Goal: Complete application form

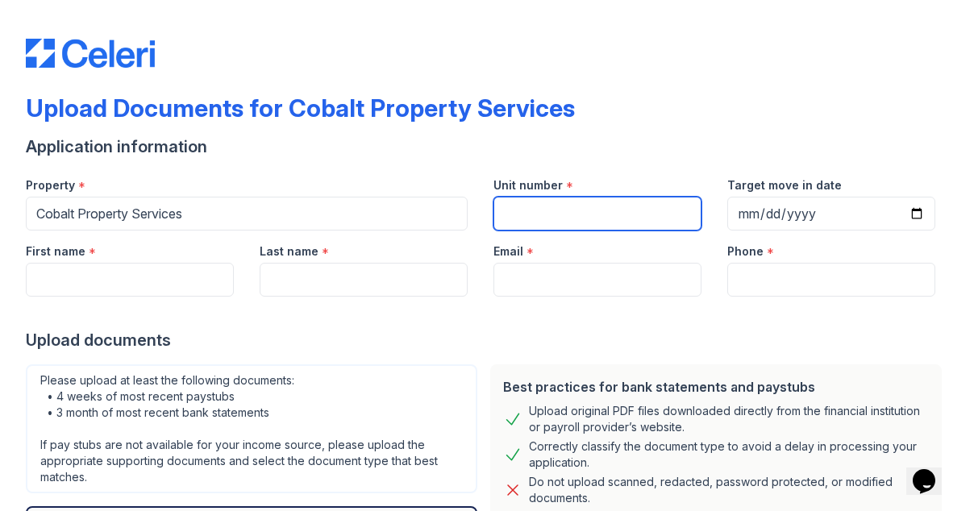
click at [548, 210] on input "Unit number" at bounding box center [598, 214] width 208 height 34
type input "102"
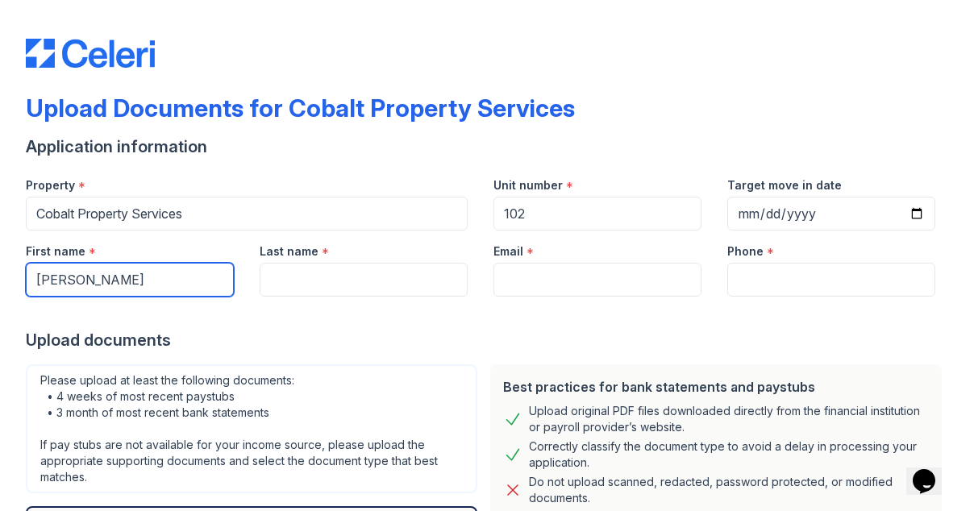
type input "[PERSON_NAME]"
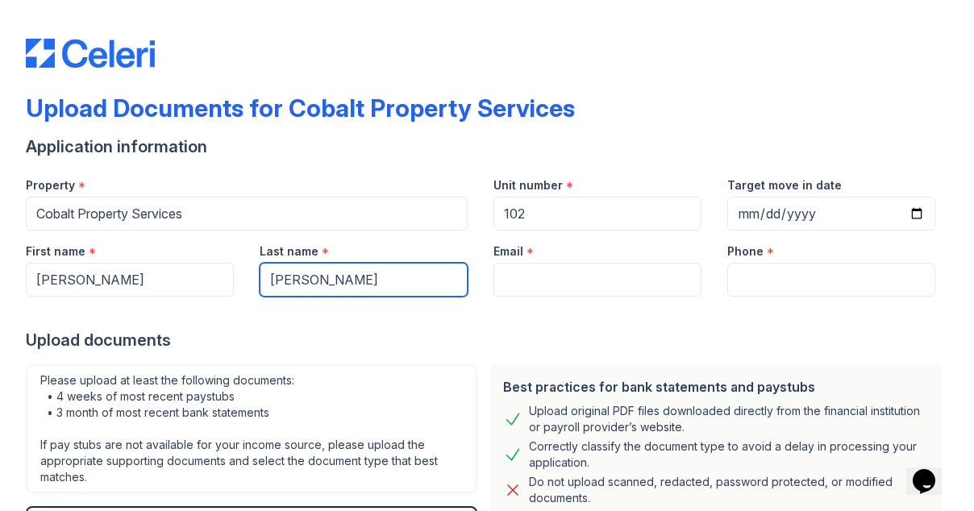
type input "[PERSON_NAME]"
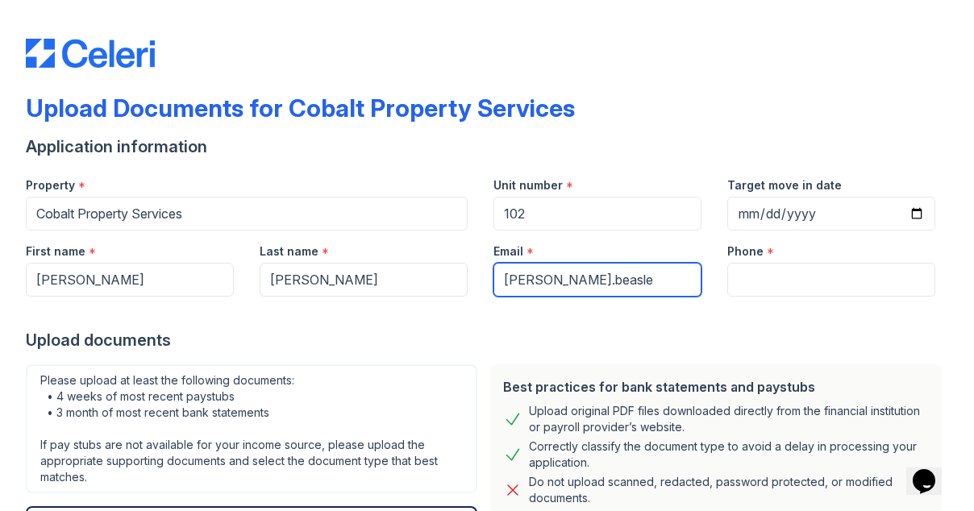
type input "[PERSON_NAME].[PERSON_NAME]"
type input "[PERSON_NAME][EMAIL_ADDRESS][PERSON_NAME][DOMAIN_NAME]"
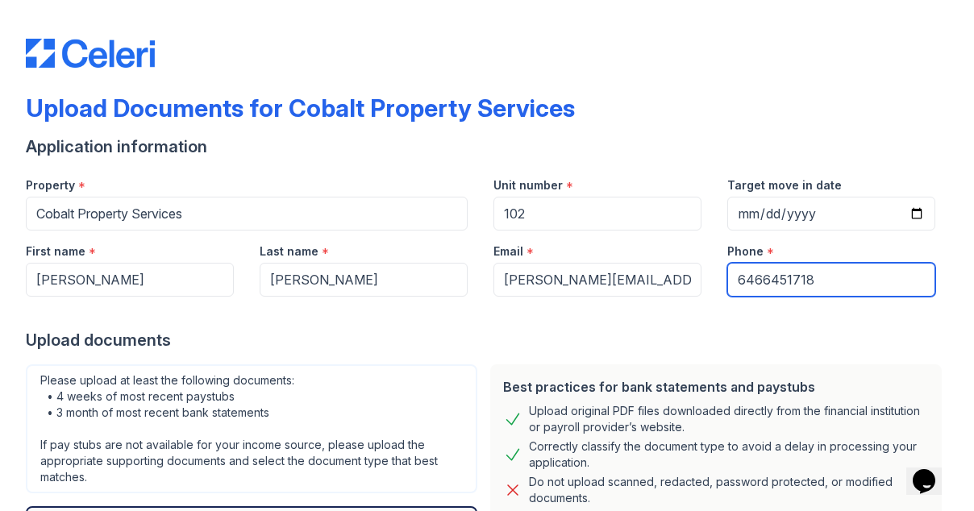
type input "6466451718"
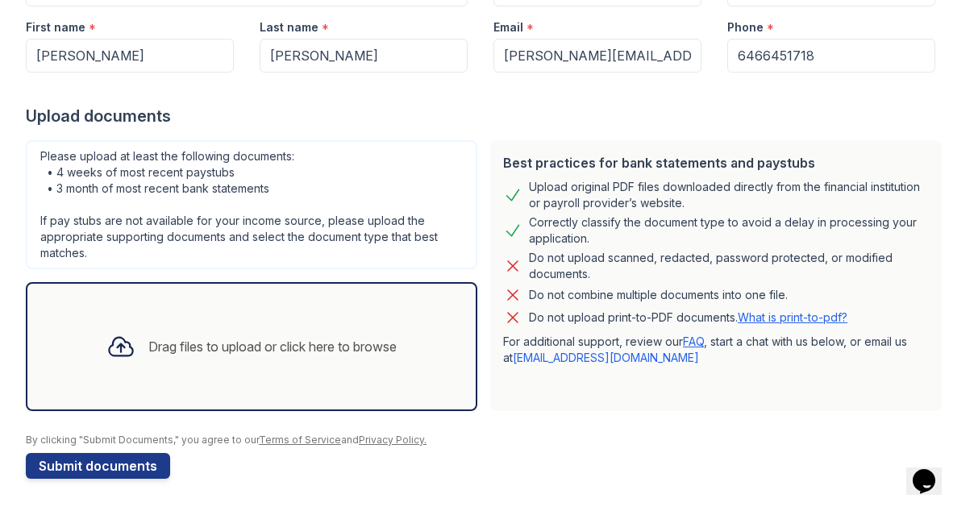
scroll to position [2, 0]
click at [148, 390] on div "Drag files to upload or click here to browse" at bounding box center [252, 346] width 452 height 129
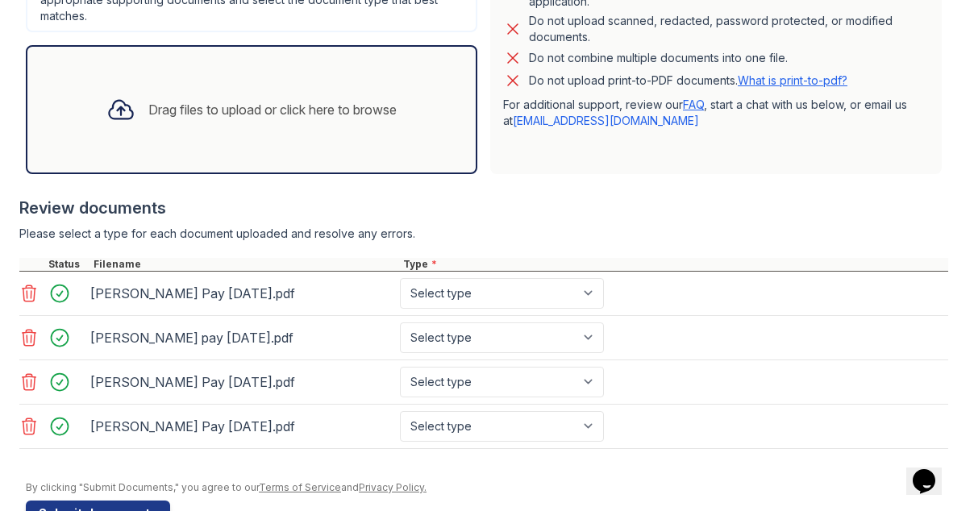
scroll to position [463, 0]
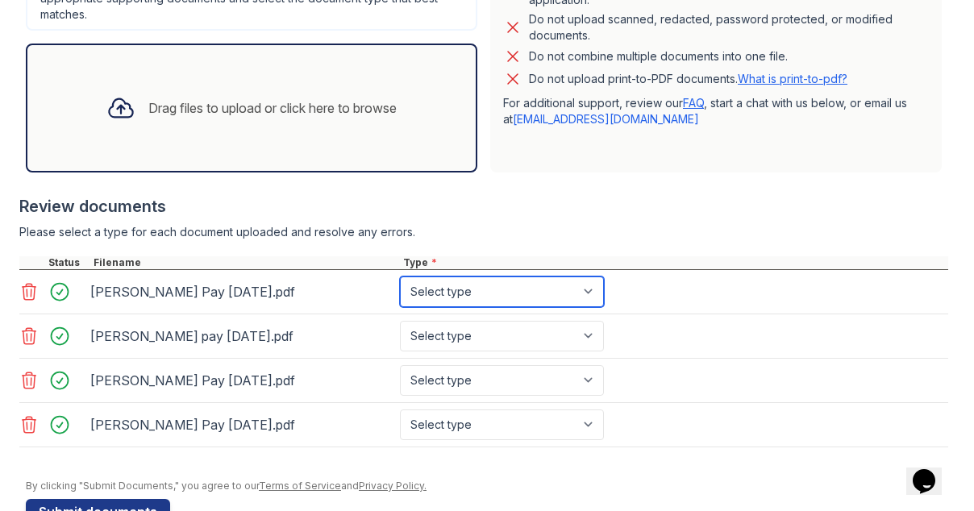
select select "paystub"
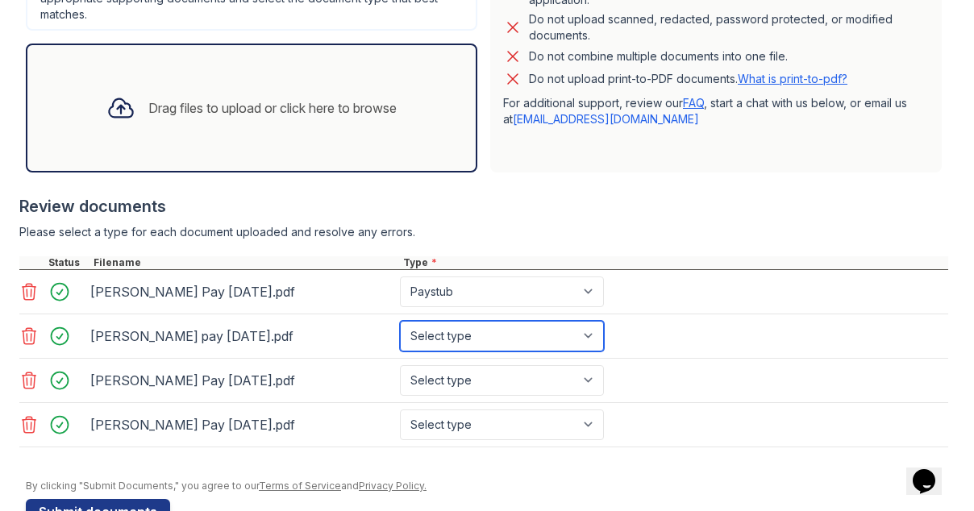
select select "paystub"
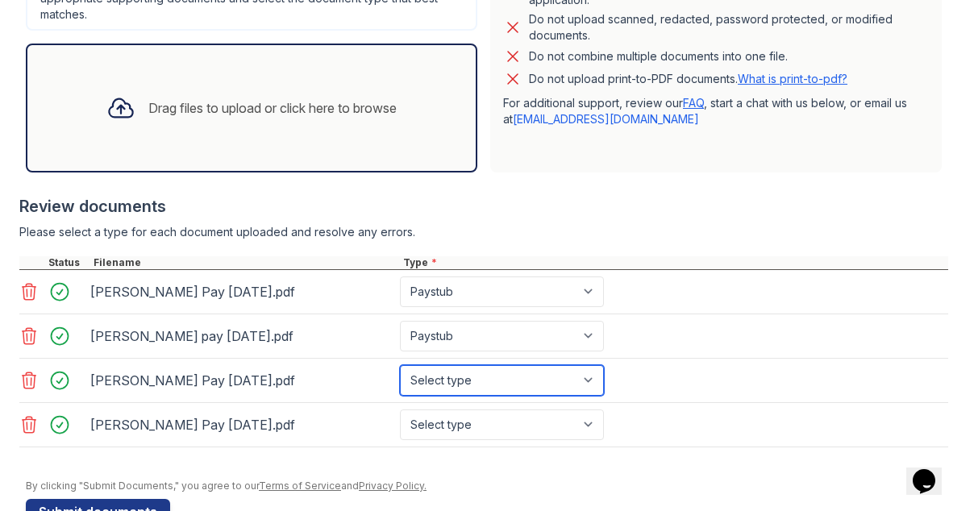
select select "paystub"
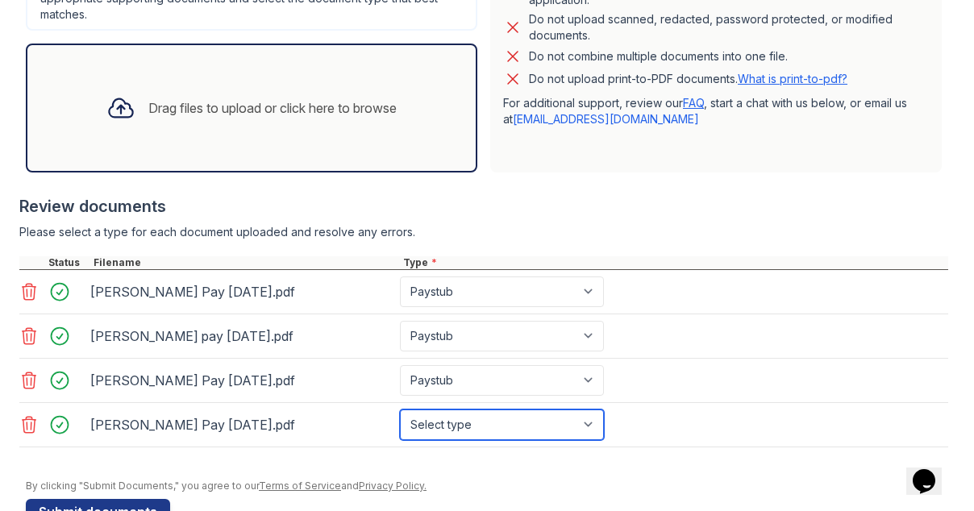
select select "paystub"
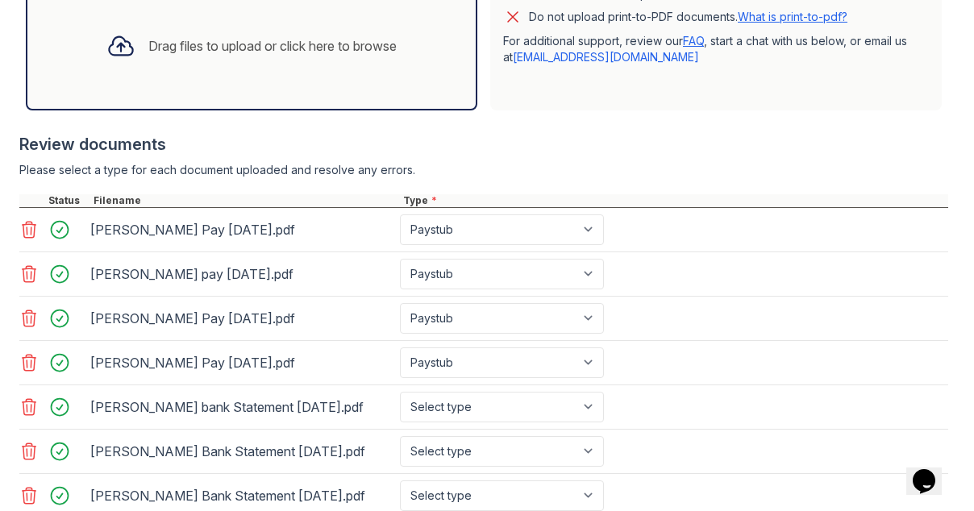
scroll to position [524, 0]
click at [461, 410] on select "Select type Paystub Bank Statement Offer Letter Tax Documents Benefit Award Let…" at bounding box center [502, 408] width 204 height 31
select select "bank_statement"
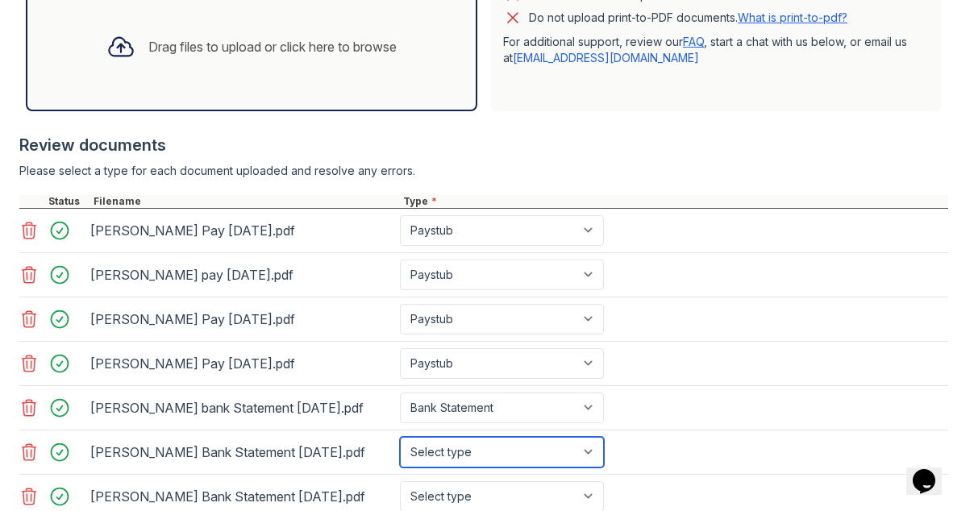
select select "bank_statement"
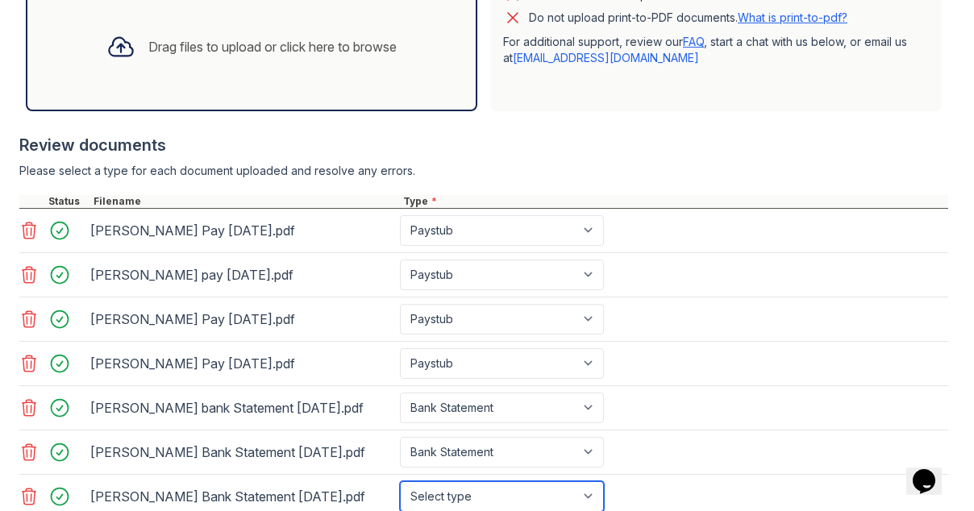
scroll to position [525, 0]
select select "bank_statement"
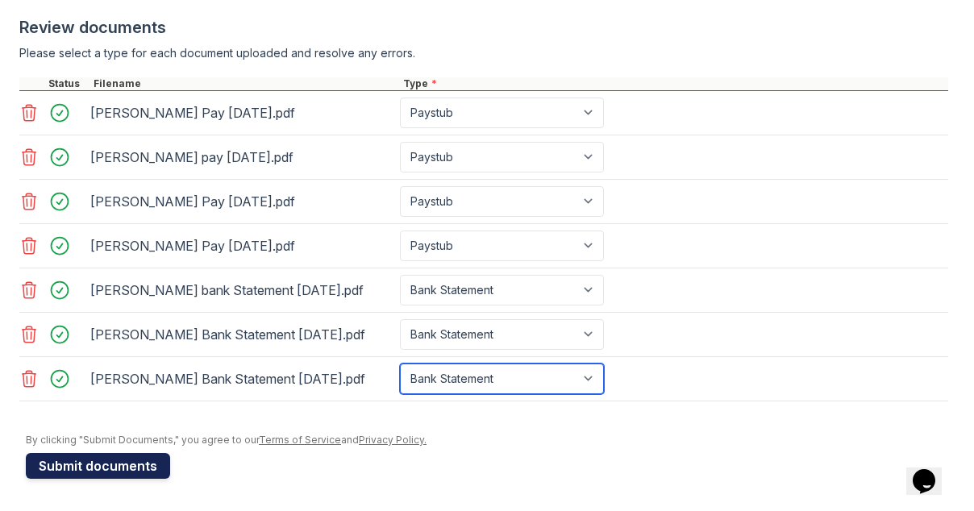
scroll to position [642, 0]
click at [96, 469] on button "Submit documents" at bounding box center [98, 466] width 144 height 26
